Goal: Task Accomplishment & Management: Manage account settings

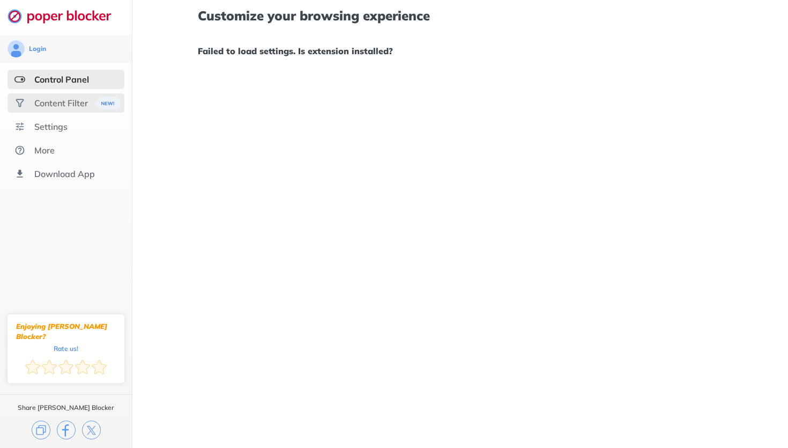
click at [66, 103] on div "Content Filter" at bounding box center [61, 103] width 54 height 11
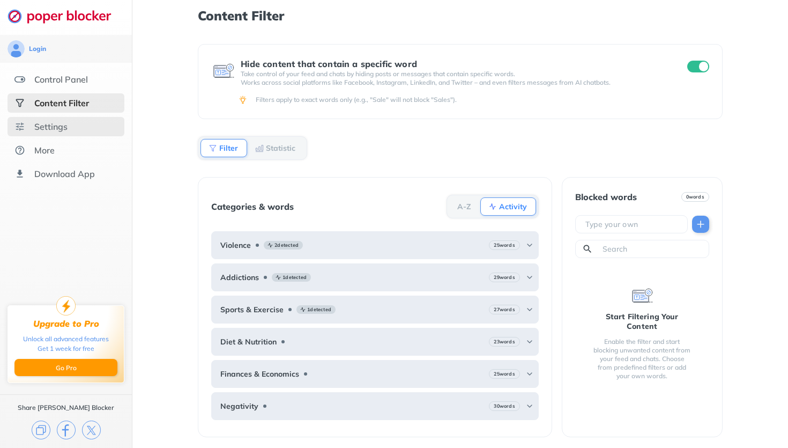
click at [73, 126] on div "Settings" at bounding box center [66, 126] width 117 height 19
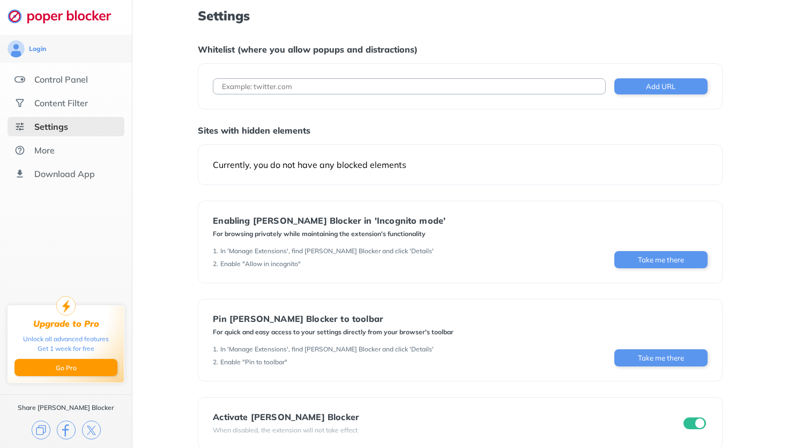
click at [335, 87] on input at bounding box center [409, 86] width 392 height 16
type input "[DOMAIN_NAME]"
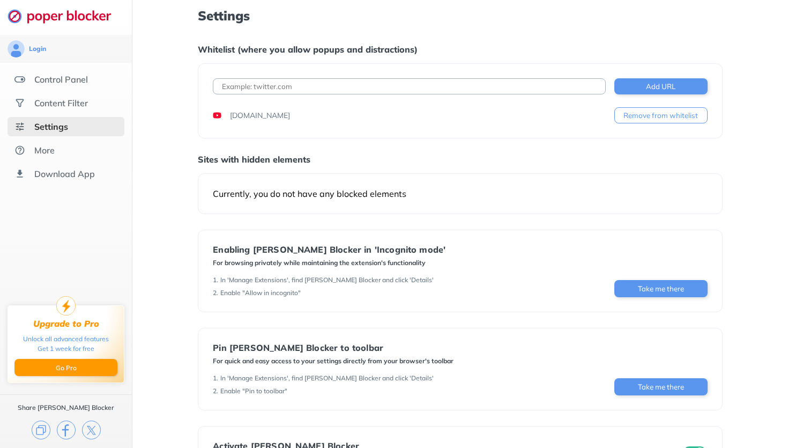
click at [559, 142] on div "Settings Whitelist (where you allow popups and distractions) Add URL [DOMAIN_NA…" at bounding box center [460, 244] width 524 height 470
